Goal: Register for event/course

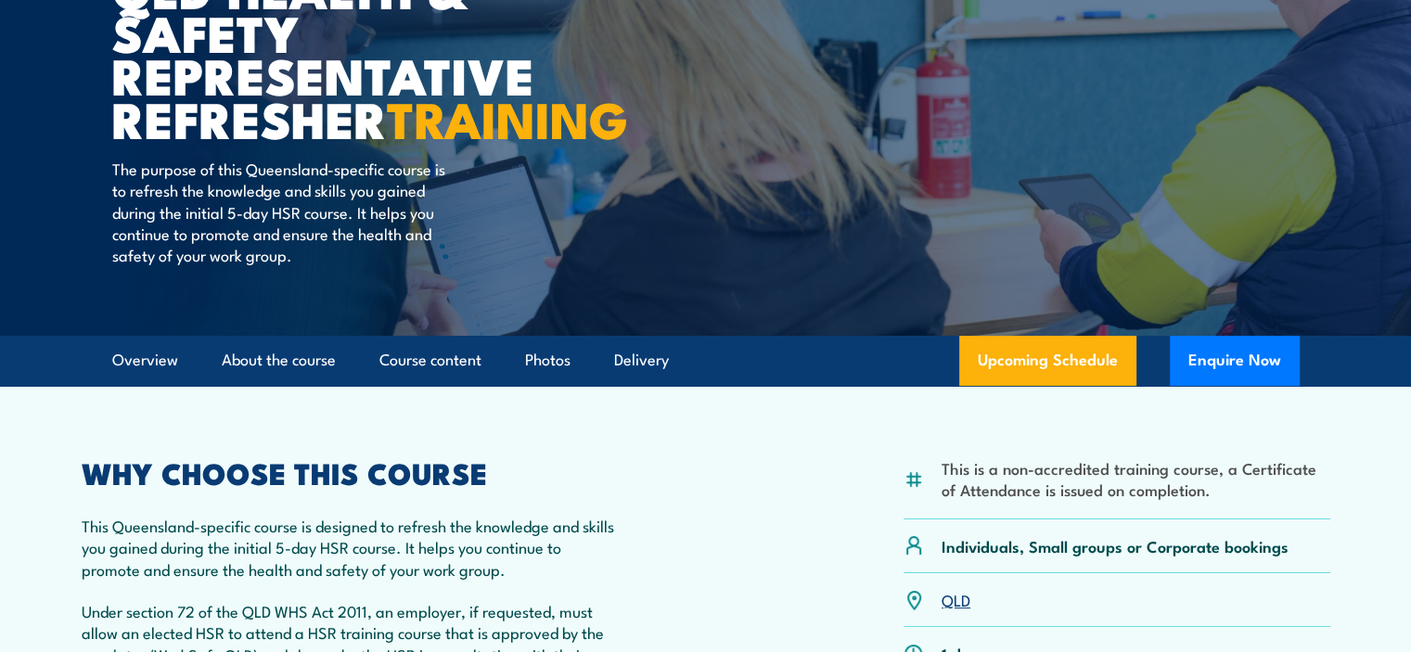
scroll to position [278, 0]
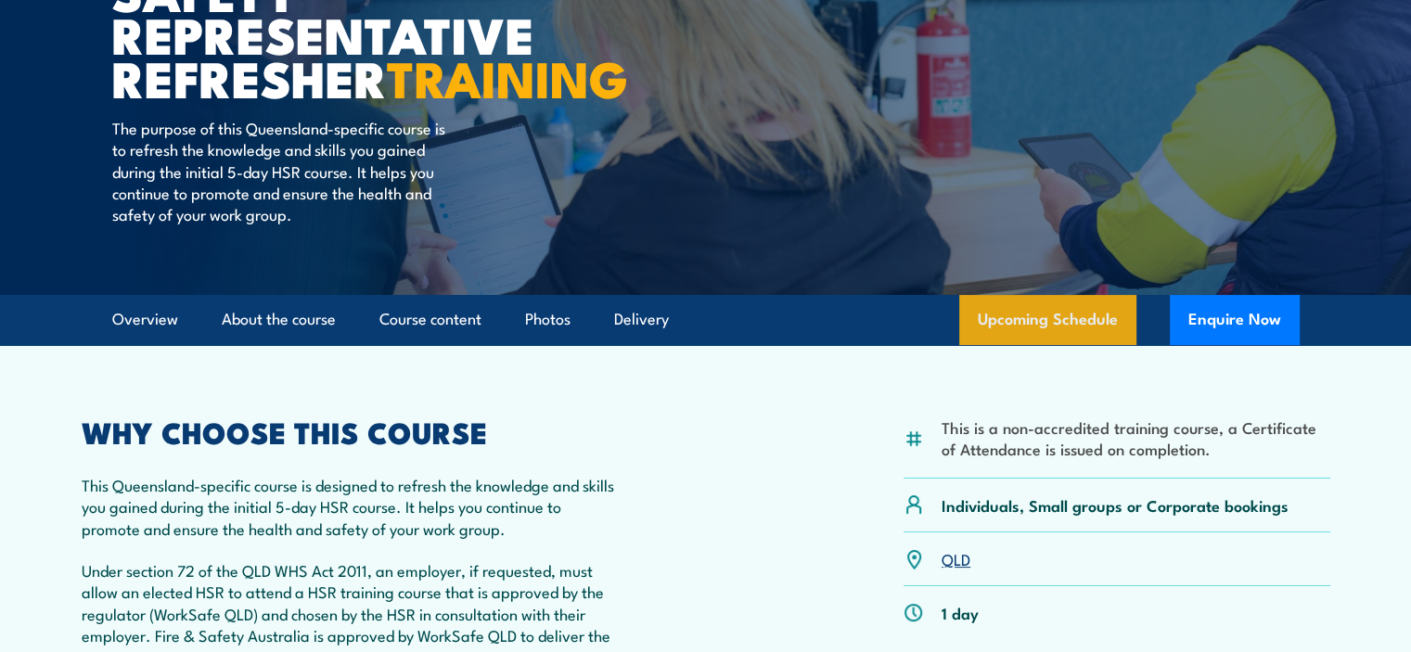
click at [1034, 345] on link "Upcoming Schedule" at bounding box center [1047, 320] width 177 height 50
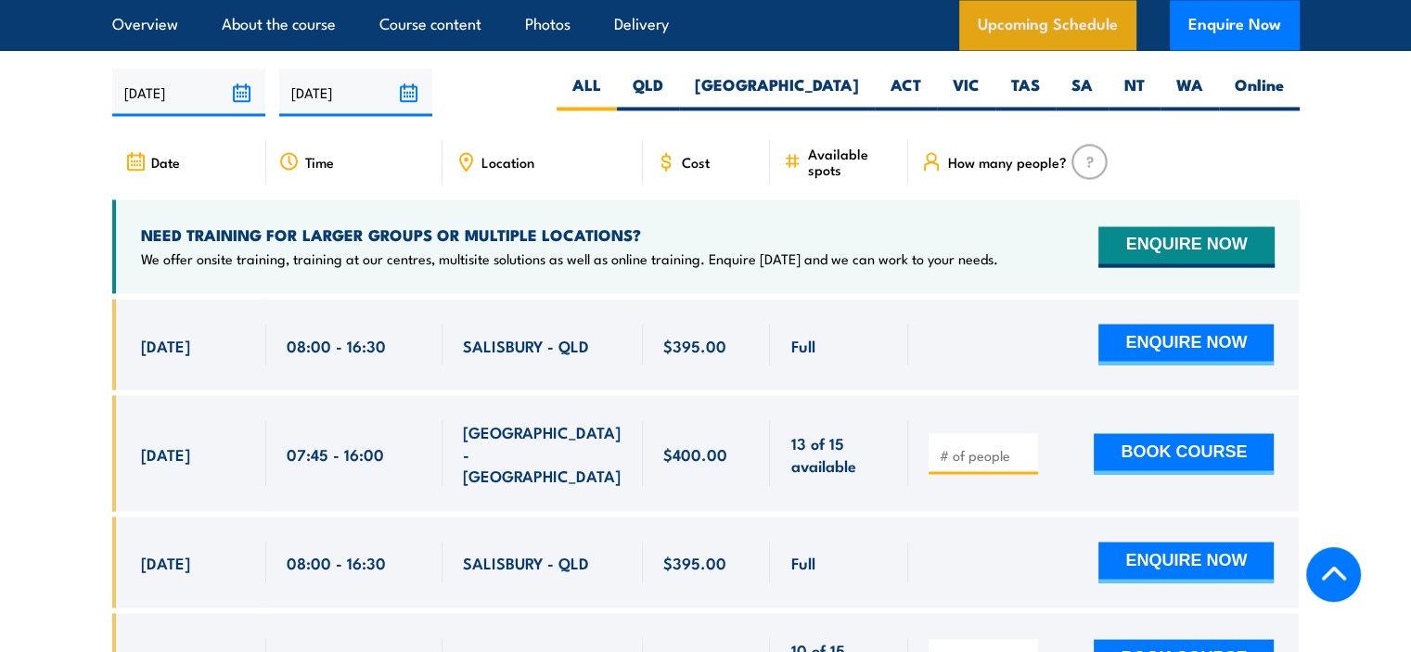
scroll to position [3252, 0]
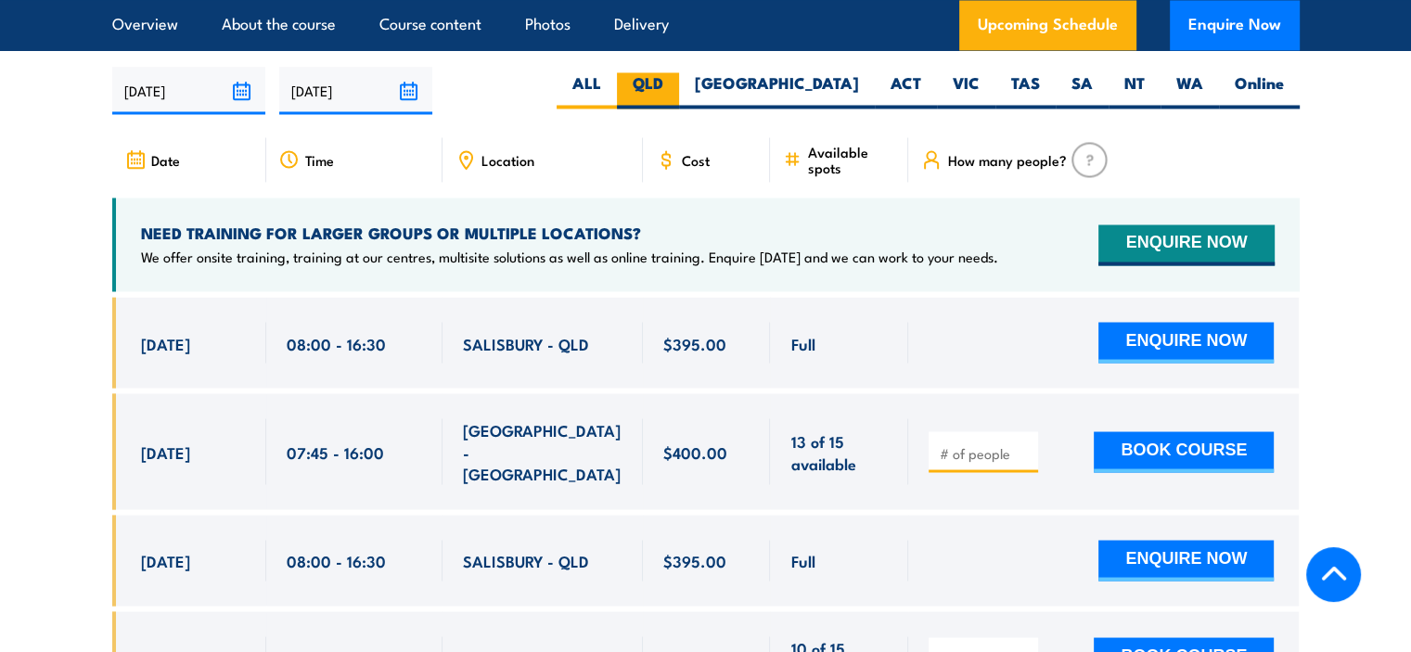
click at [679, 101] on label "QLD" at bounding box center [648, 90] width 62 height 36
click at [676, 84] on input "QLD" at bounding box center [669, 78] width 12 height 12
radio input "true"
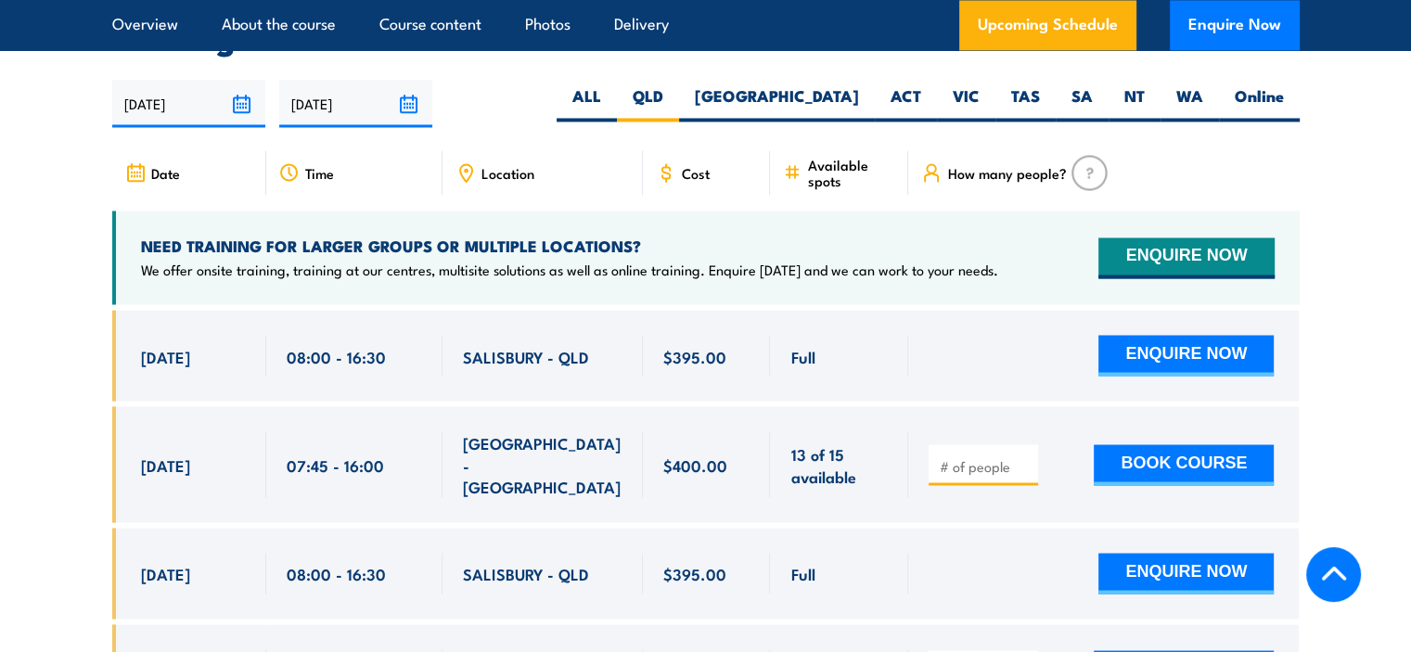
scroll to position [3252, 0]
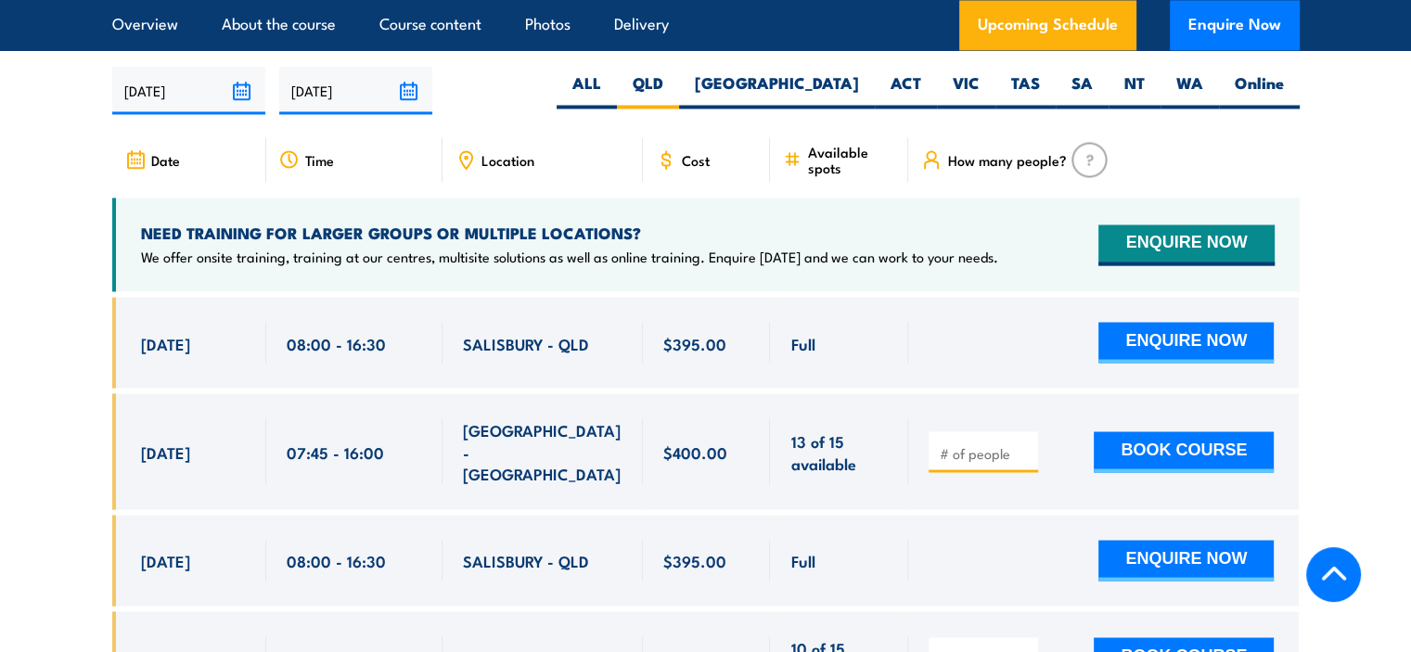
click at [515, 168] on span "Location" at bounding box center [508, 160] width 53 height 16
click at [483, 168] on span "Location" at bounding box center [508, 160] width 53 height 16
click at [458, 167] on icon at bounding box center [466, 159] width 20 height 20
click at [465, 170] on icon at bounding box center [466, 159] width 20 height 20
click at [1097, 172] on img at bounding box center [1090, 159] width 36 height 35
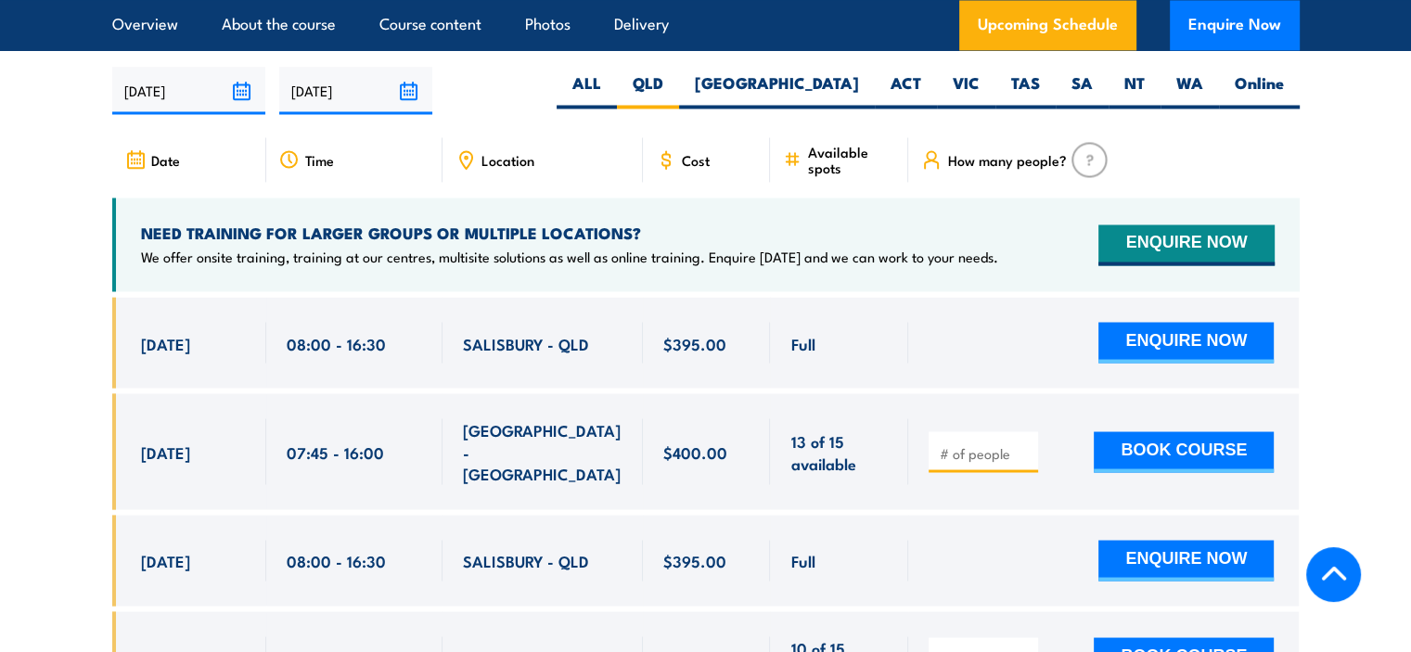
click at [1086, 175] on img at bounding box center [1090, 159] width 36 height 35
click at [1021, 168] on span "How many people?" at bounding box center [1006, 160] width 119 height 16
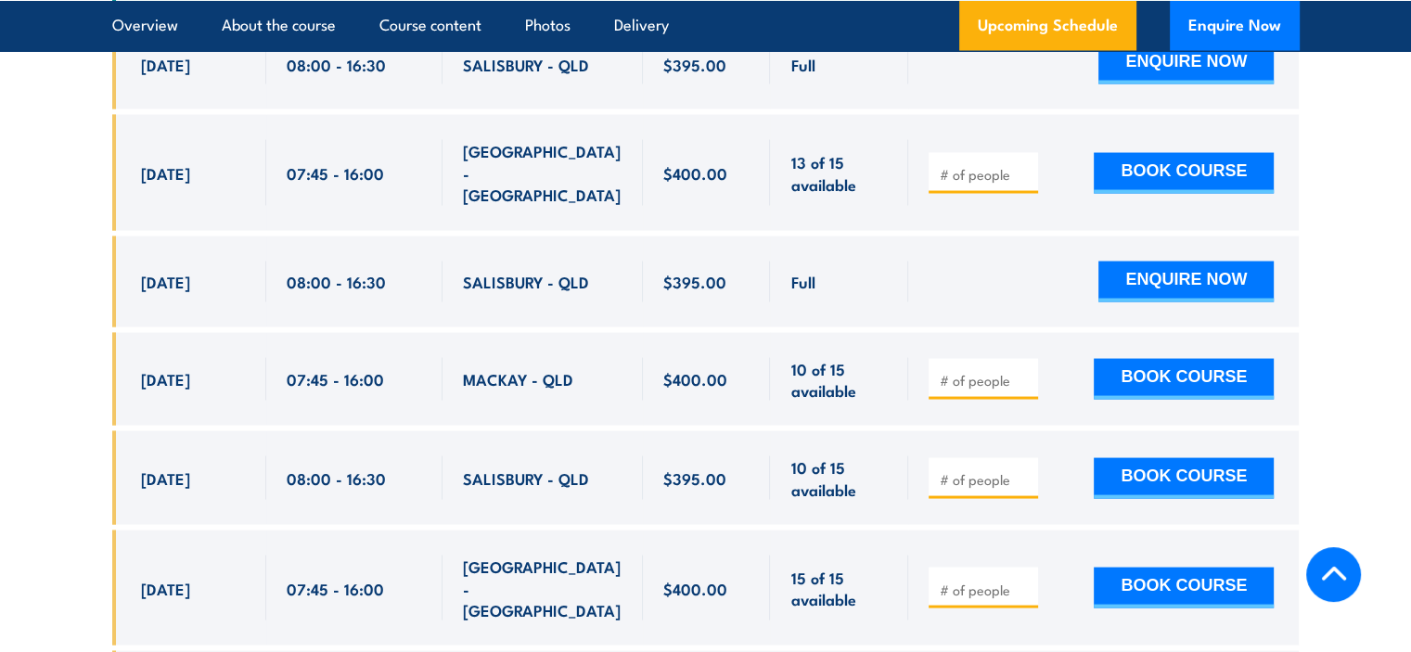
scroll to position [3623, 0]
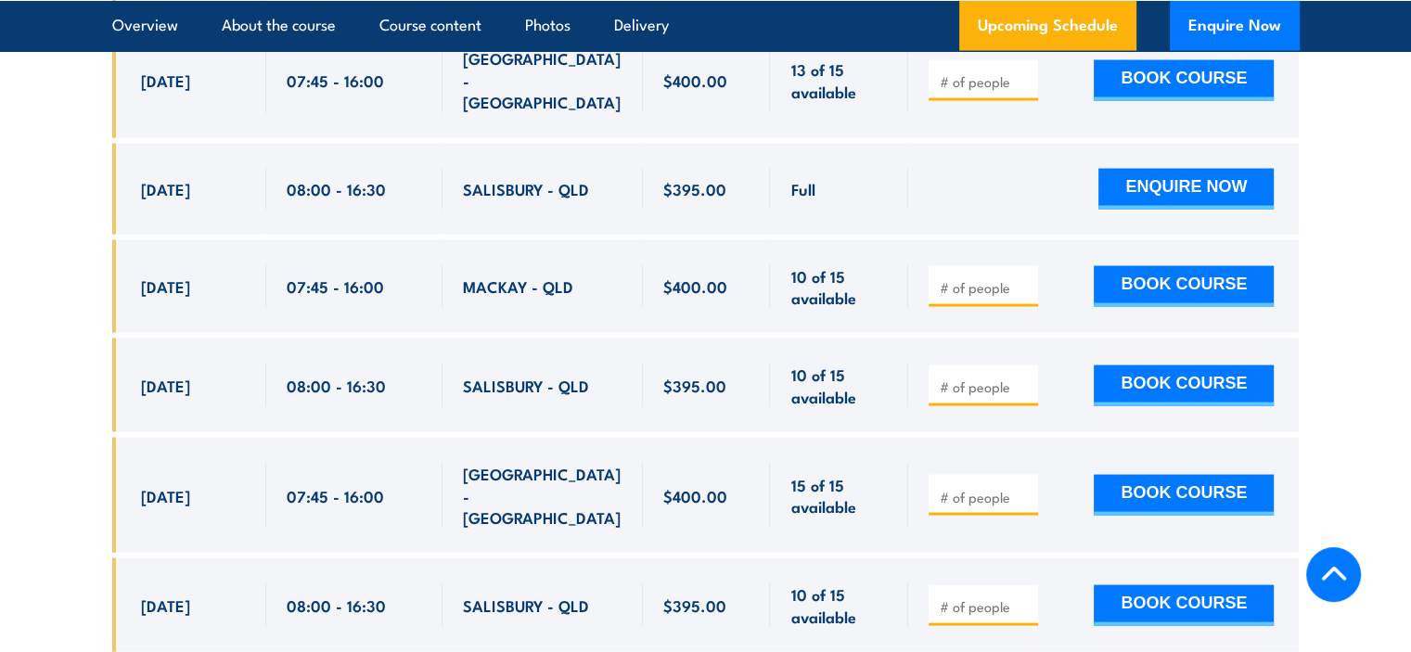
click at [139, 381] on div "[DATE] 08:00 - 08:00" at bounding box center [189, 386] width 154 height 94
click at [523, 304] on div "MACKAY - QLD" at bounding box center [543, 287] width 200 height 94
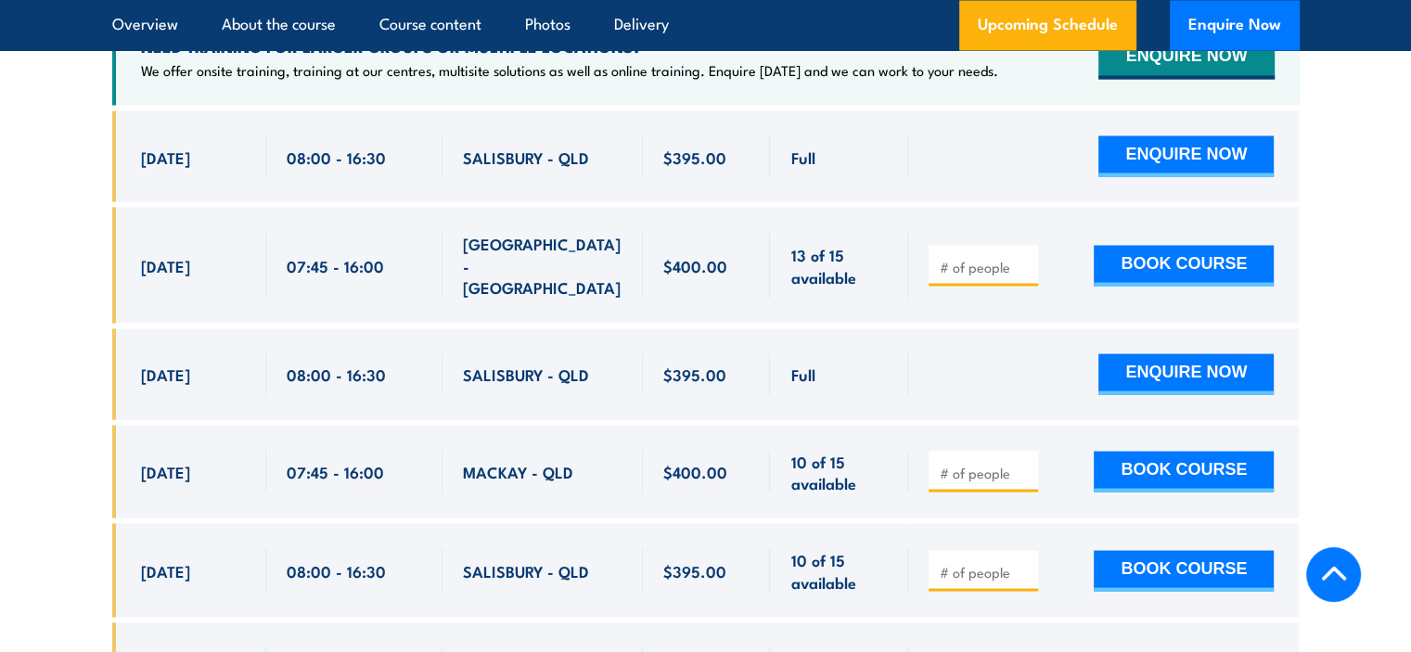
scroll to position [3438, 0]
